Goal: Information Seeking & Learning: Learn about a topic

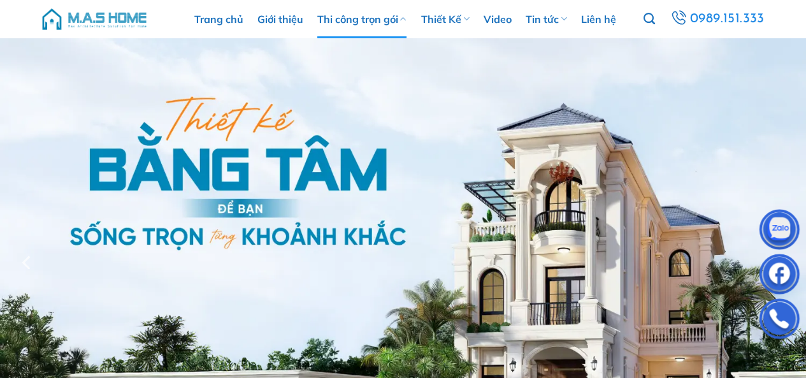
click at [378, 20] on link "Thi công trọn gói" at bounding box center [361, 19] width 89 height 38
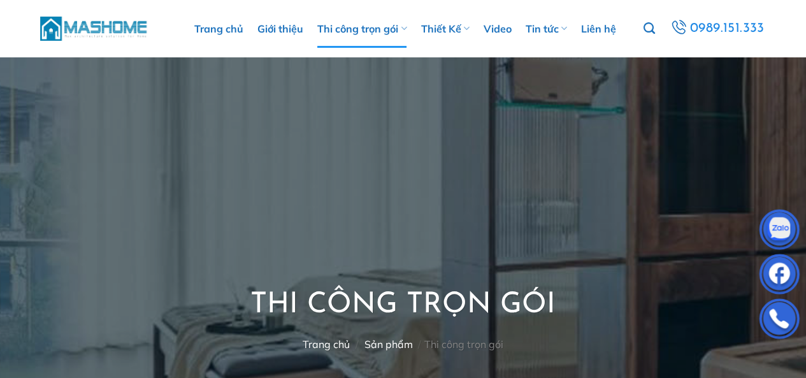
click at [375, 38] on link "Thi công trọn gói" at bounding box center [361, 29] width 89 height 38
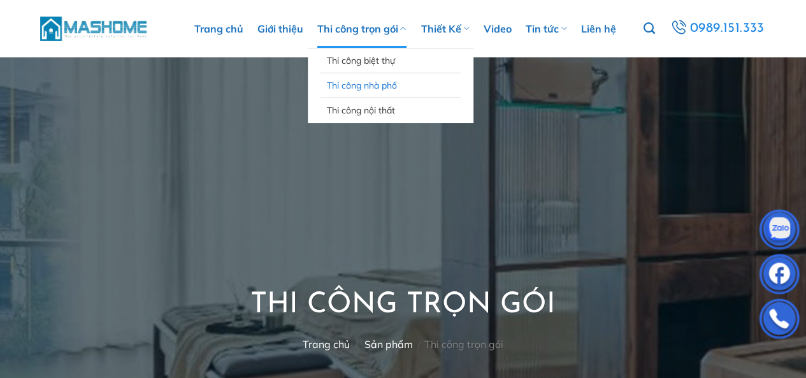
click at [388, 84] on link "Thi công nhà phố" at bounding box center [390, 85] width 127 height 24
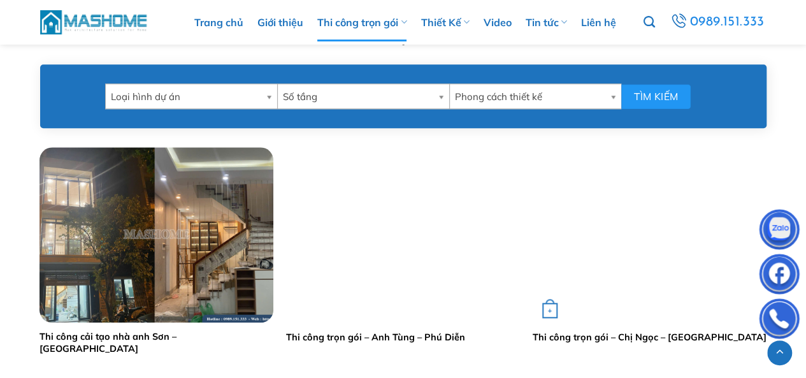
scroll to position [560, 0]
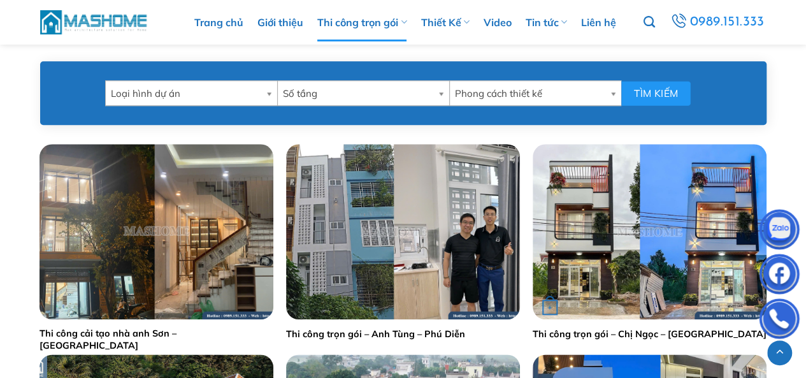
click at [592, 252] on img "Thi công trọn gói - Chị Ngọc - Thái Bình" at bounding box center [650, 231] width 234 height 175
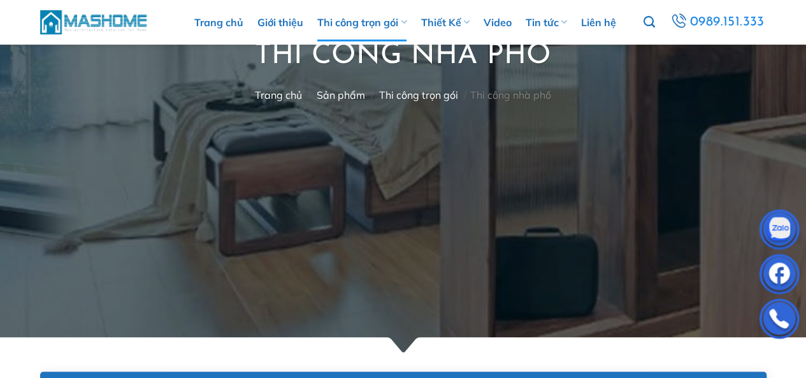
scroll to position [234, 0]
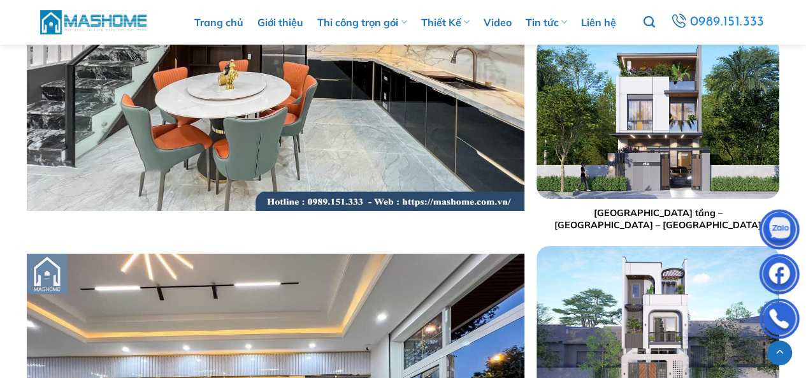
scroll to position [4499, 0]
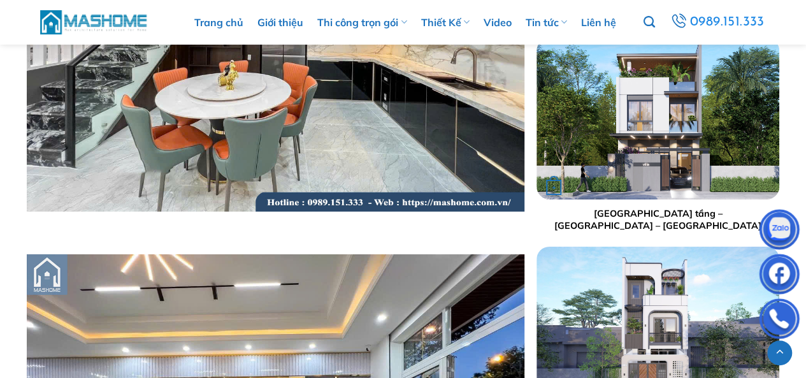
click at [651, 200] on img "Nhà phố 2,5 tầng - Anh Hoạch - Sóc Sơn" at bounding box center [658, 119] width 243 height 162
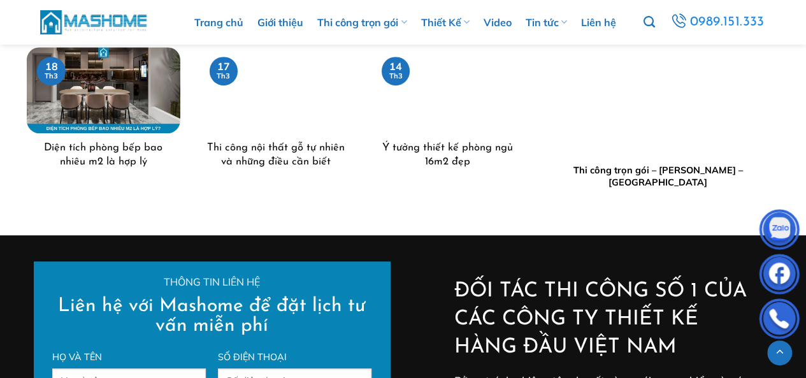
scroll to position [5190, 0]
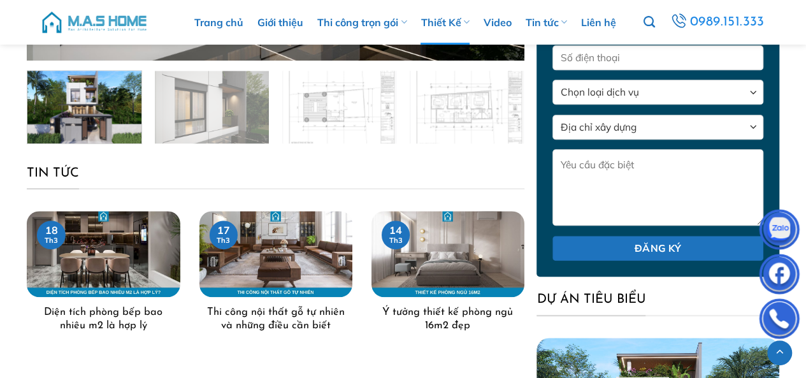
scroll to position [416, 0]
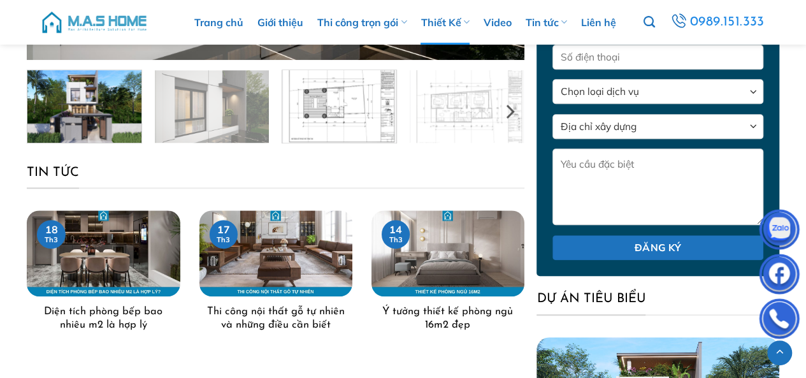
click at [347, 134] on img at bounding box center [339, 105] width 114 height 76
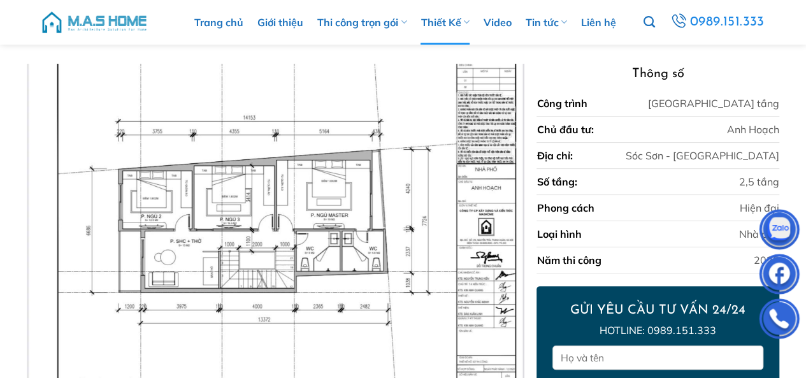
scroll to position [0, 0]
